Goal: Find specific page/section: Find specific page/section

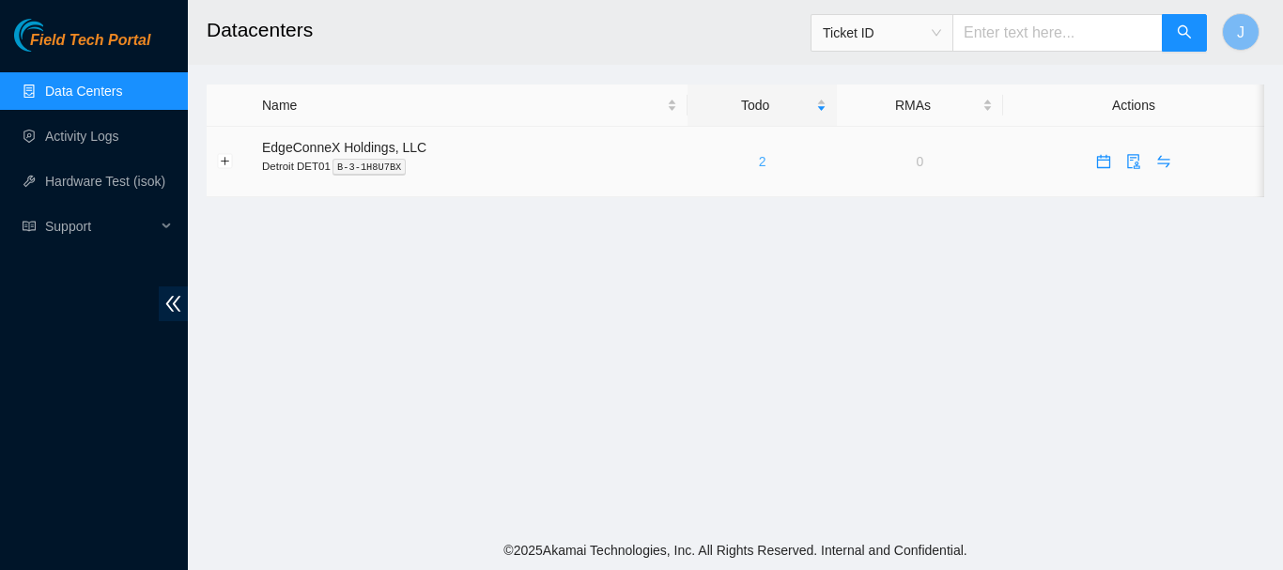
click at [759, 160] on link "2" at bounding box center [763, 161] width 8 height 15
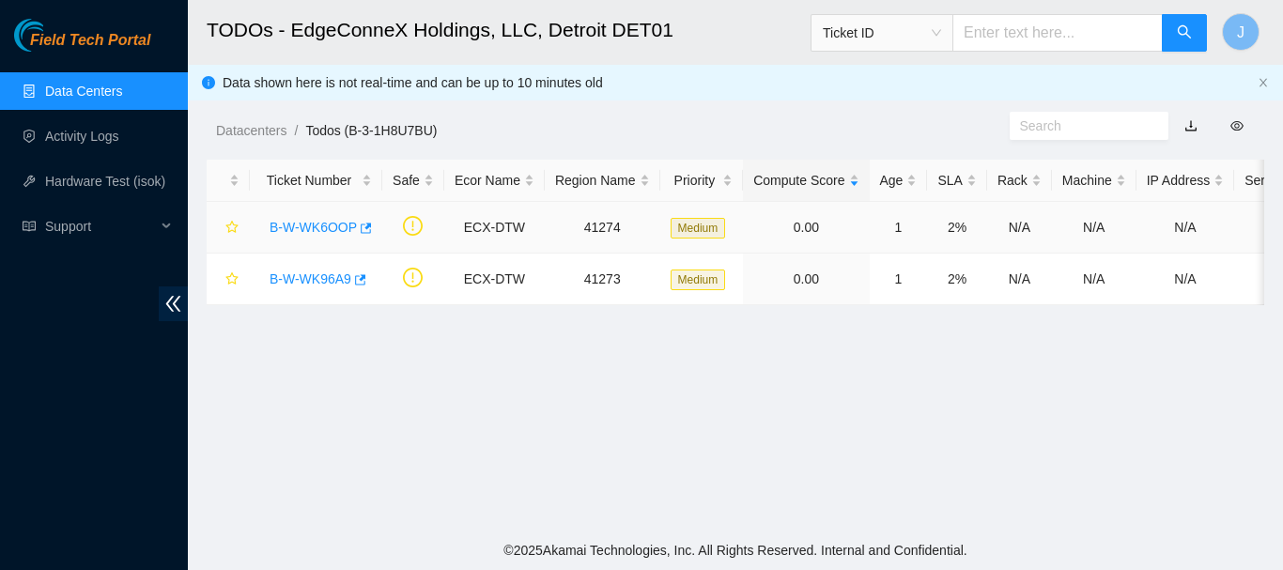
click at [320, 224] on link "B-W-WK6OOP" at bounding box center [313, 227] width 87 height 15
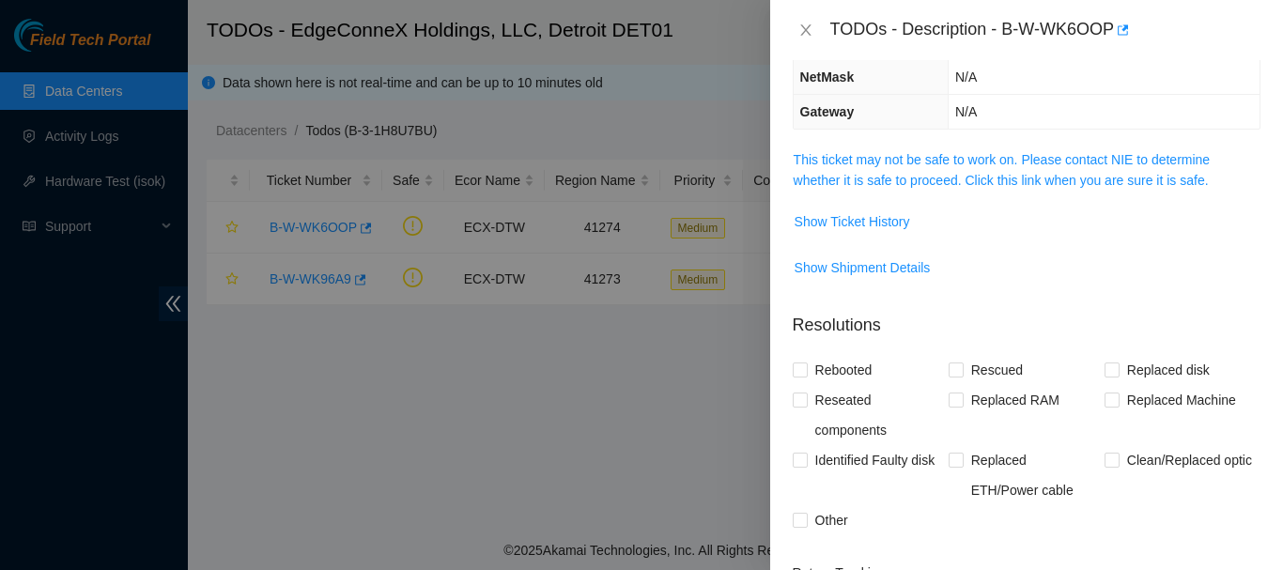
scroll to position [267, 0]
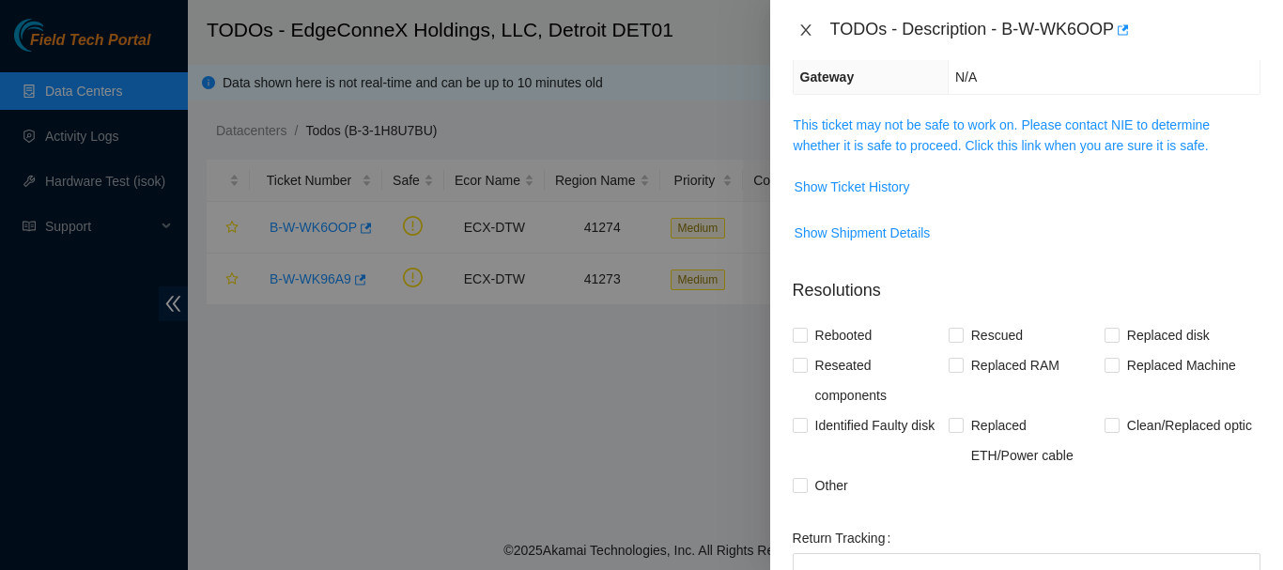
click at [801, 29] on icon "close" at bounding box center [805, 30] width 15 height 15
